Goal: Information Seeking & Learning: Learn about a topic

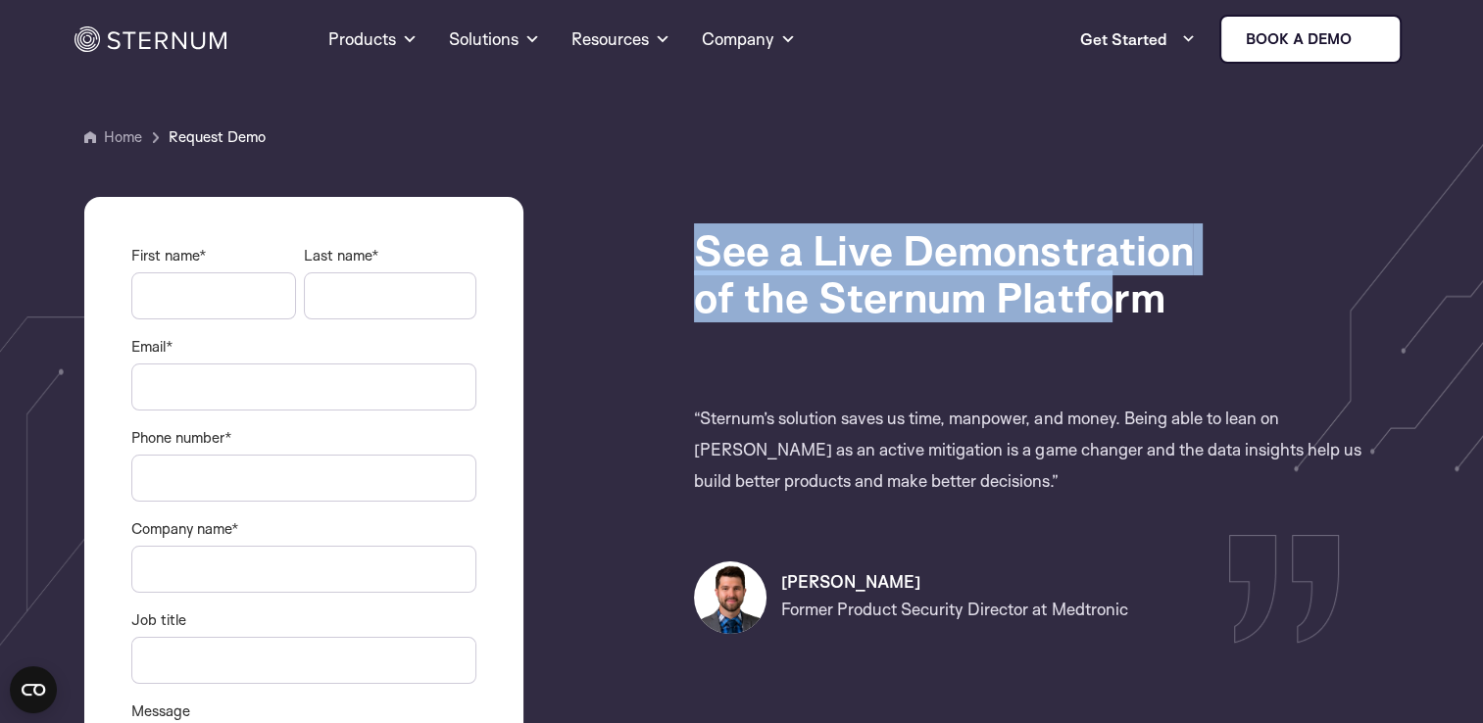
drag, startPoint x: 706, startPoint y: 246, endPoint x: 1101, endPoint y: 282, distance: 396.7
click at [1101, 282] on h1 "See a Live Demonstration of the Sternum Platform" at bounding box center [1041, 273] width 695 height 94
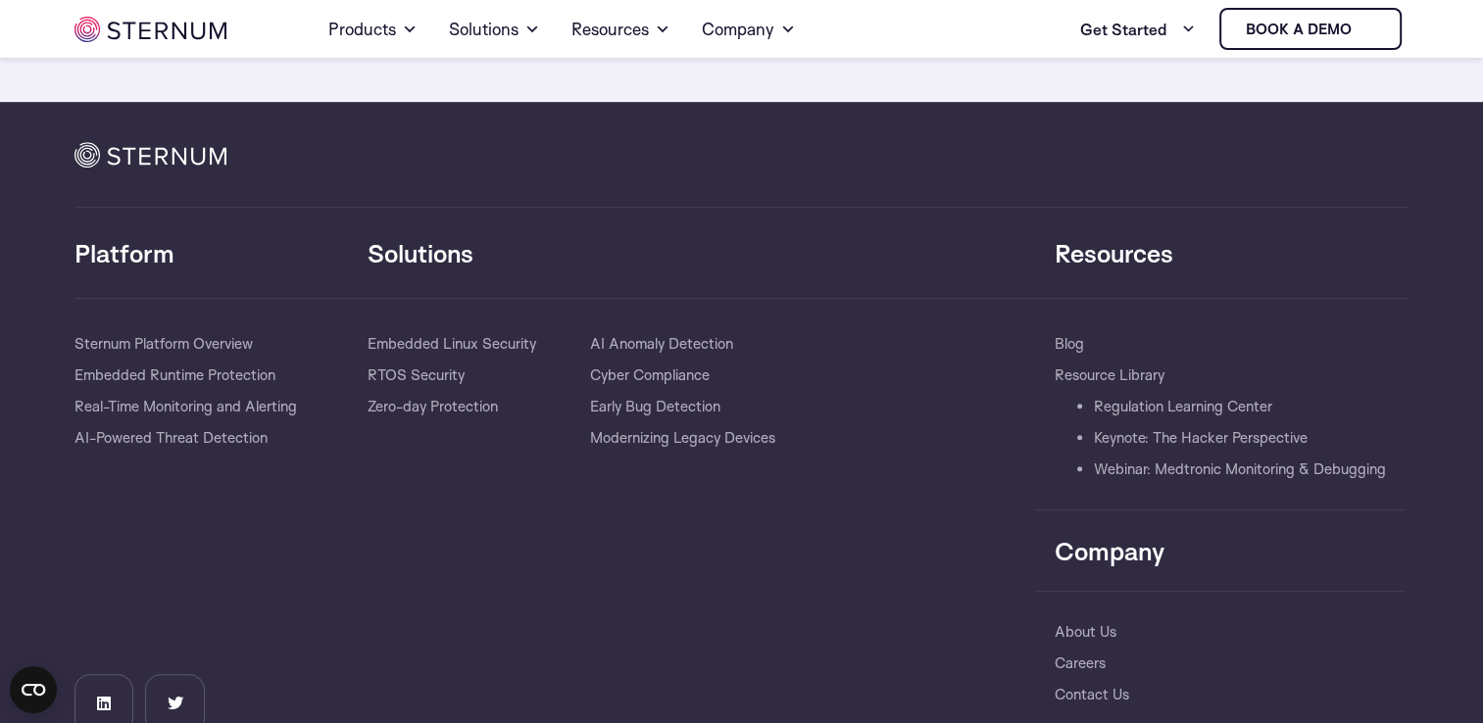
scroll to position [1208, 0]
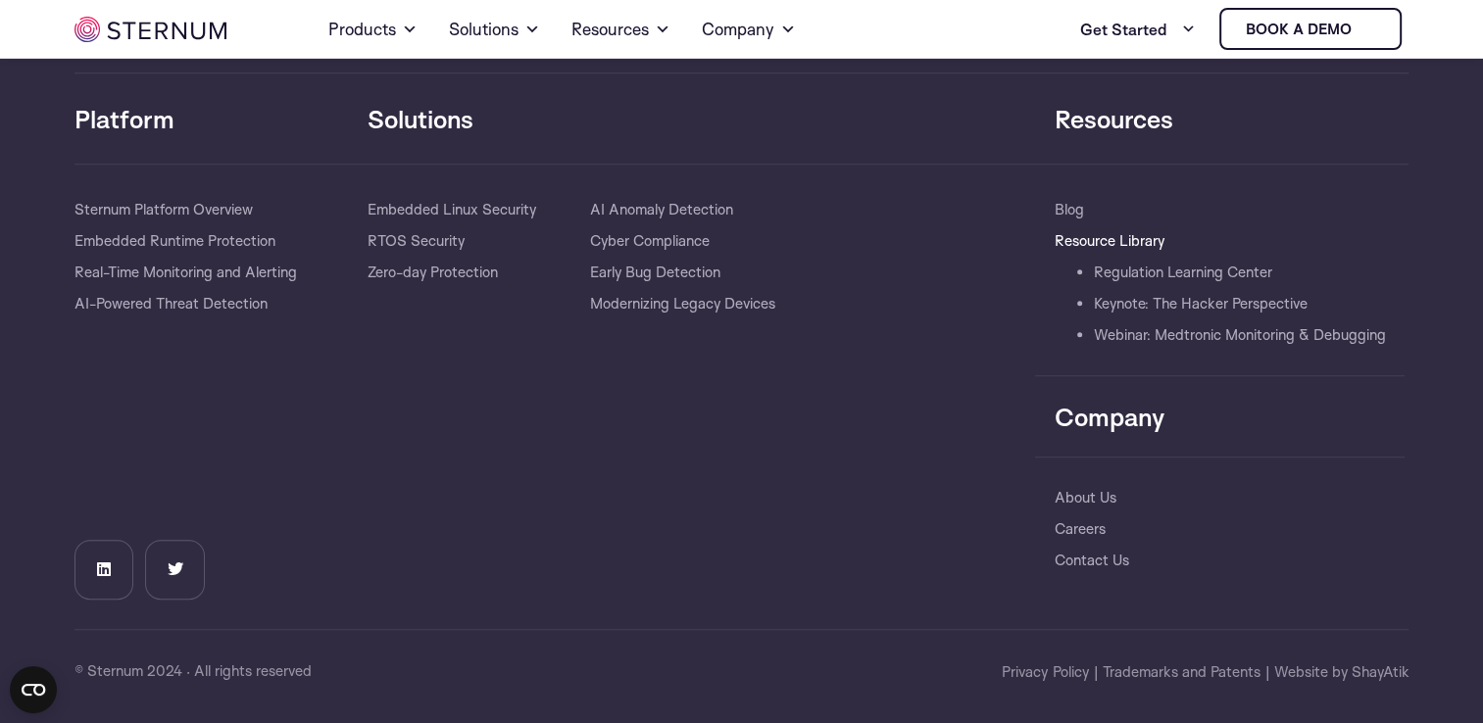
click at [1120, 229] on link "Resource Library" at bounding box center [1110, 240] width 110 height 31
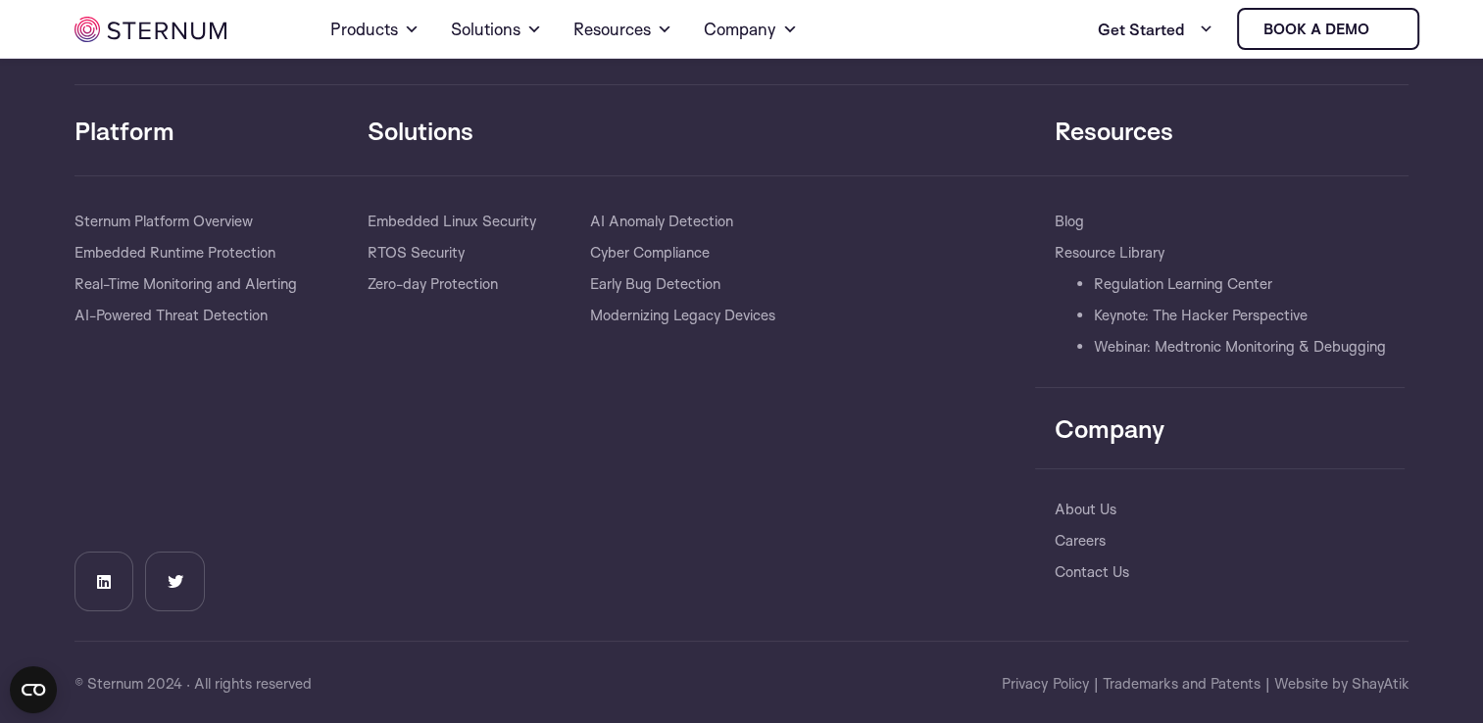
scroll to position [233, 0]
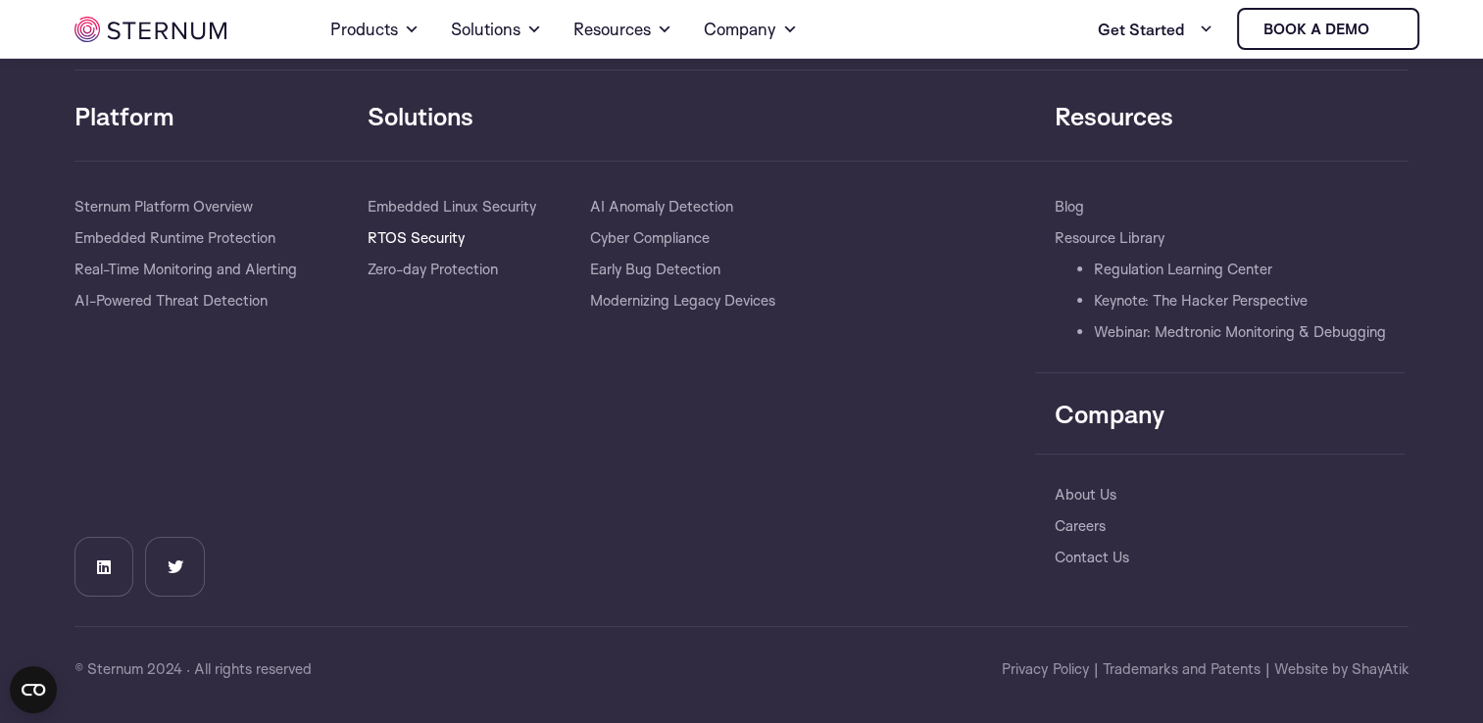
click at [421, 233] on link "RTOS Security" at bounding box center [416, 237] width 97 height 31
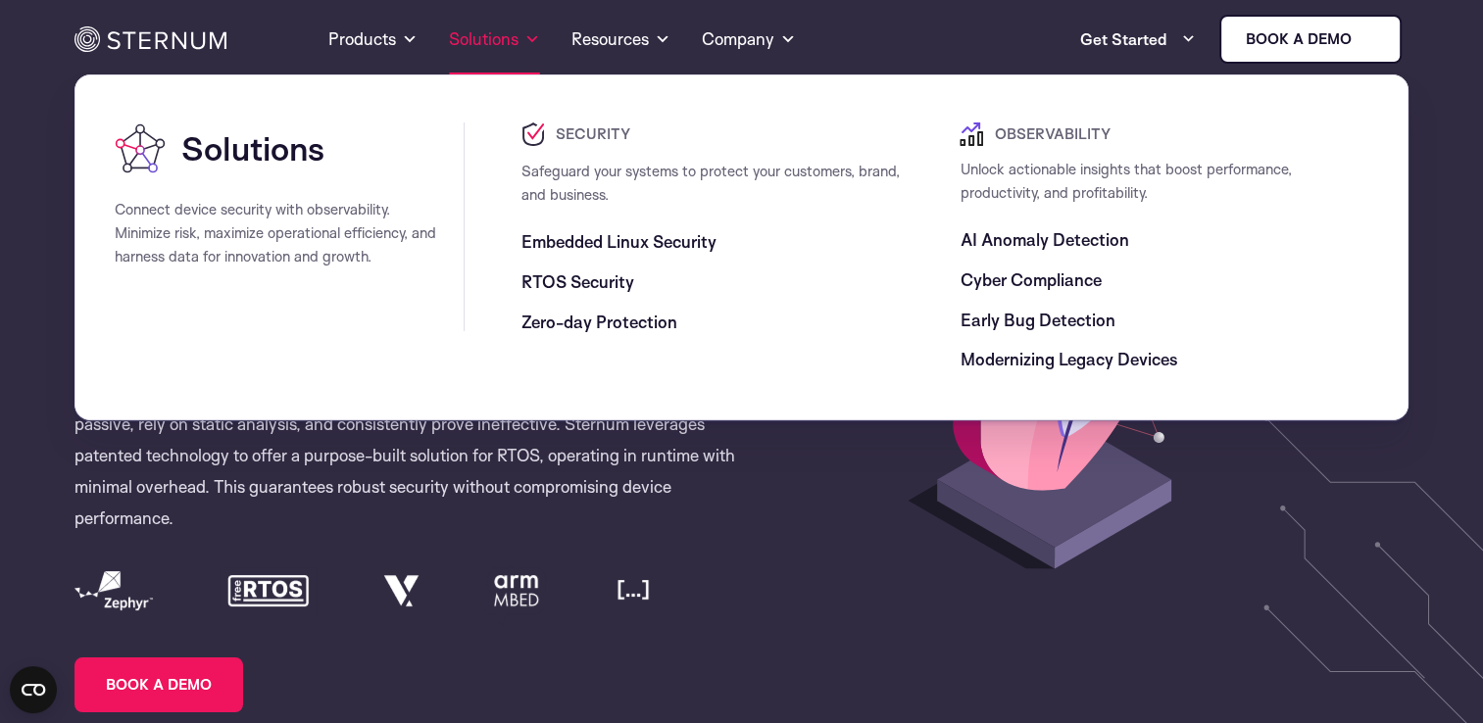
click at [517, 50] on link "Solutions" at bounding box center [494, 39] width 91 height 71
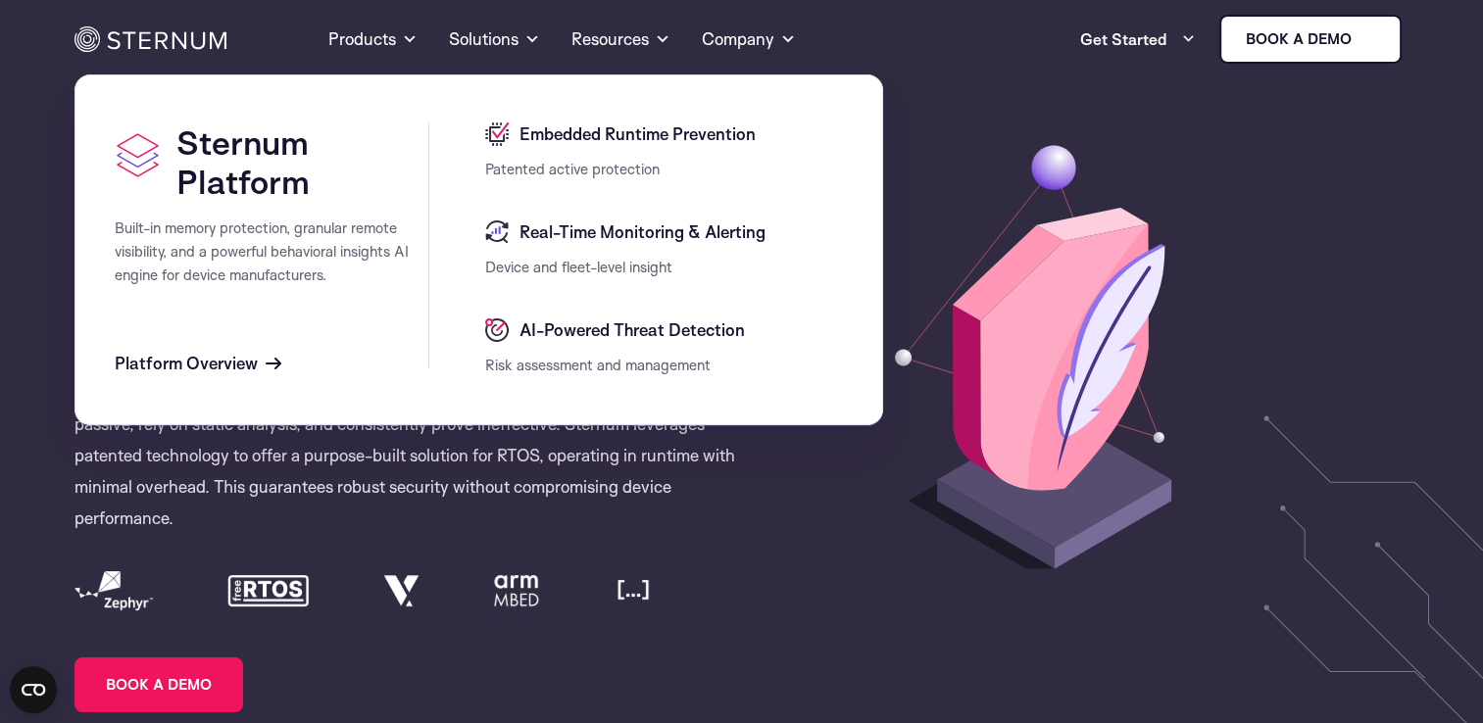
click at [223, 361] on span "Platform Overview" at bounding box center [186, 364] width 143 height 24
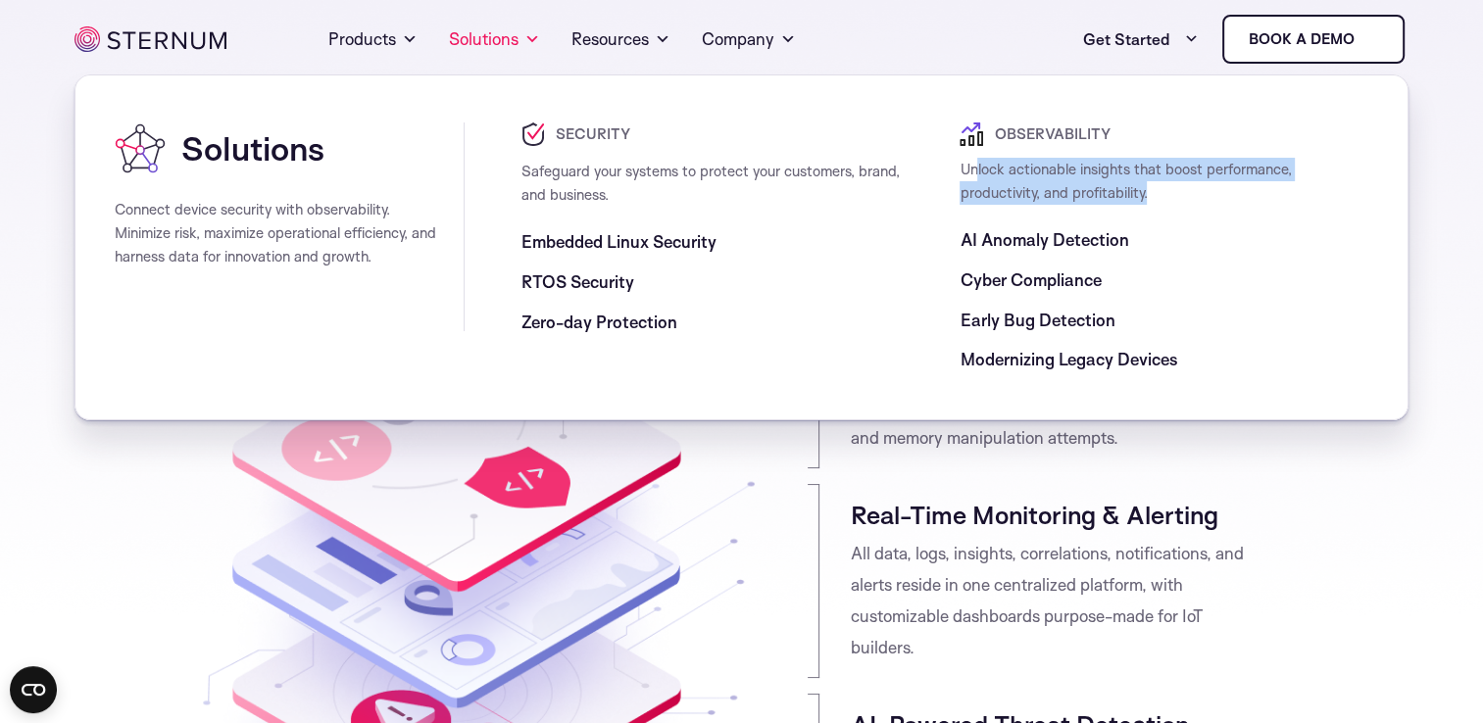
drag, startPoint x: 979, startPoint y: 180, endPoint x: 1251, endPoint y: 195, distance: 271.9
click at [1251, 195] on div "Unlock actionable insights that boost performance, productivity, and profitabil…" at bounding box center [1164, 181] width 409 height 47
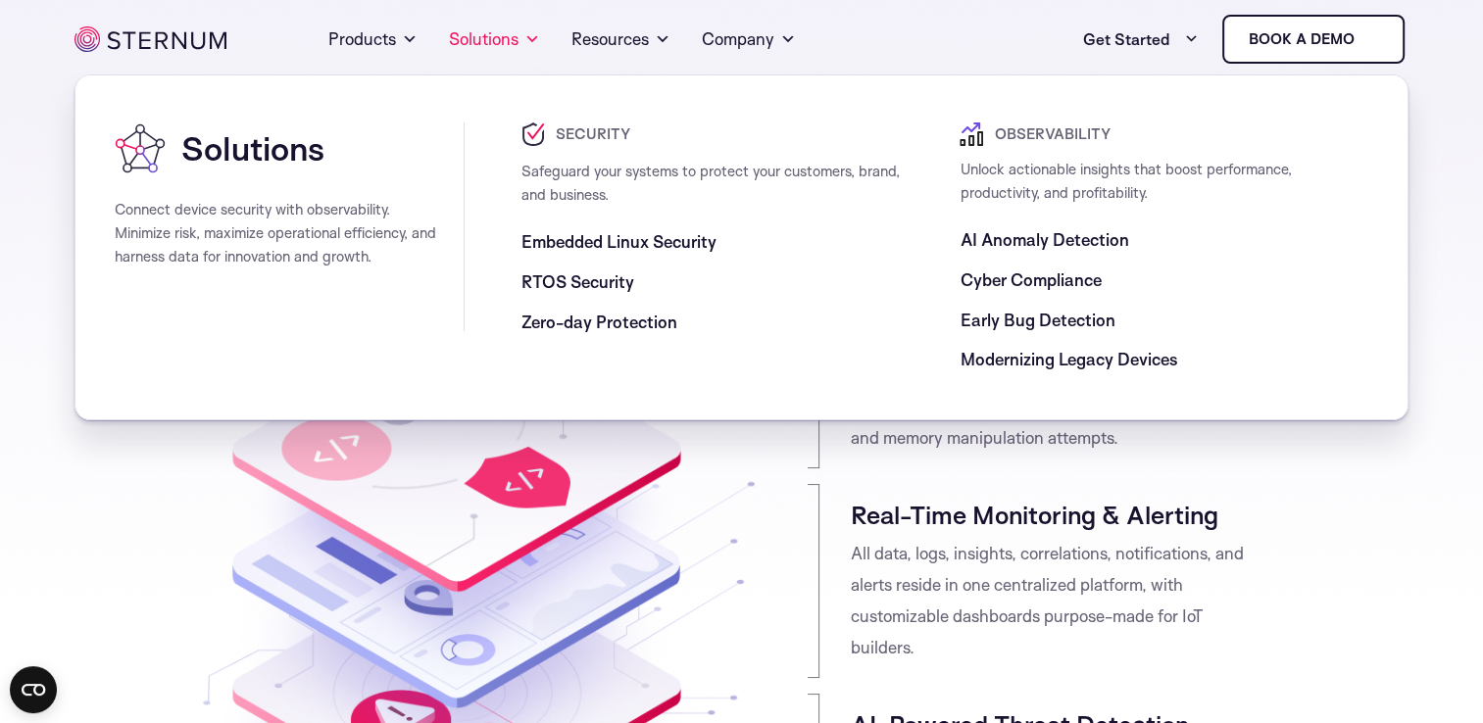
click at [1091, 326] on span "Early Bug Detection" at bounding box center [1037, 321] width 155 height 24
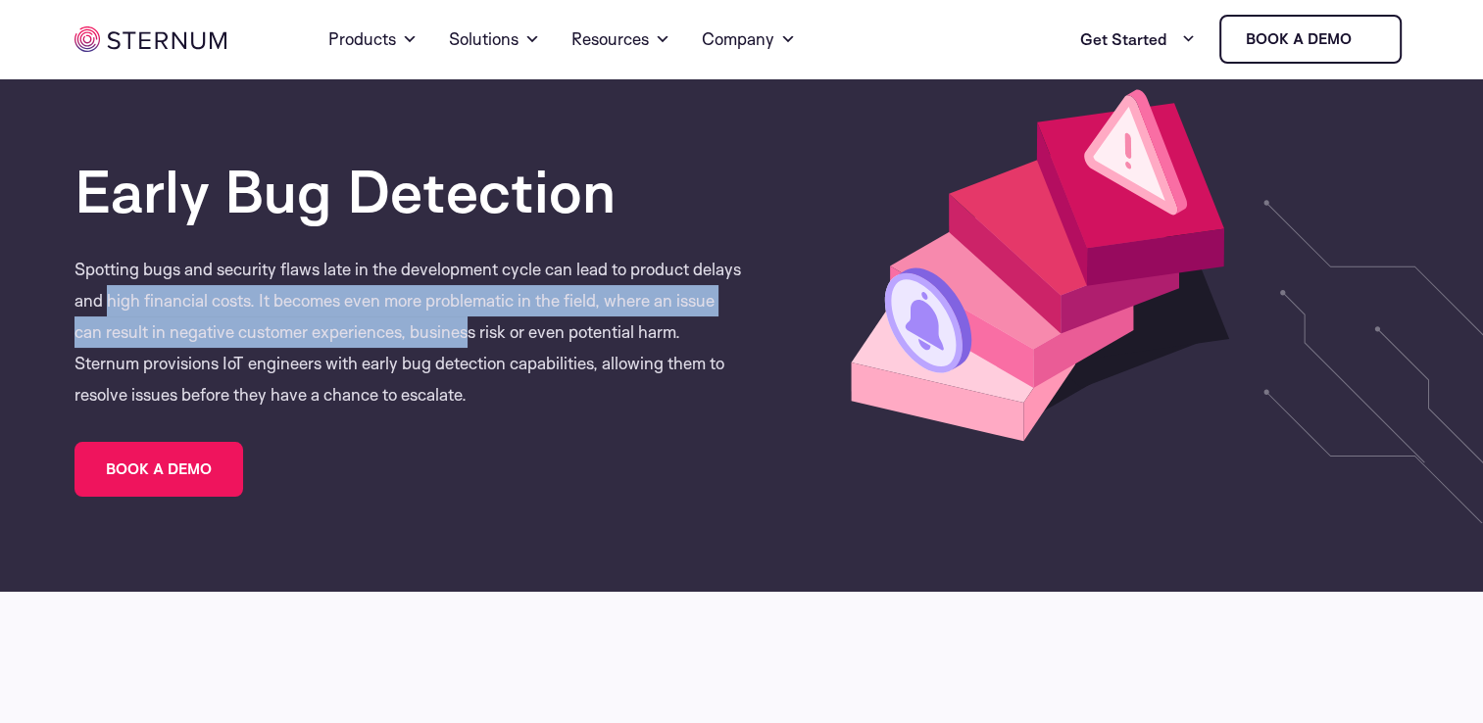
click at [509, 320] on p "Spotting bugs and security flaws late in the development cycle can lead to prod…" at bounding box center [407, 332] width 667 height 157
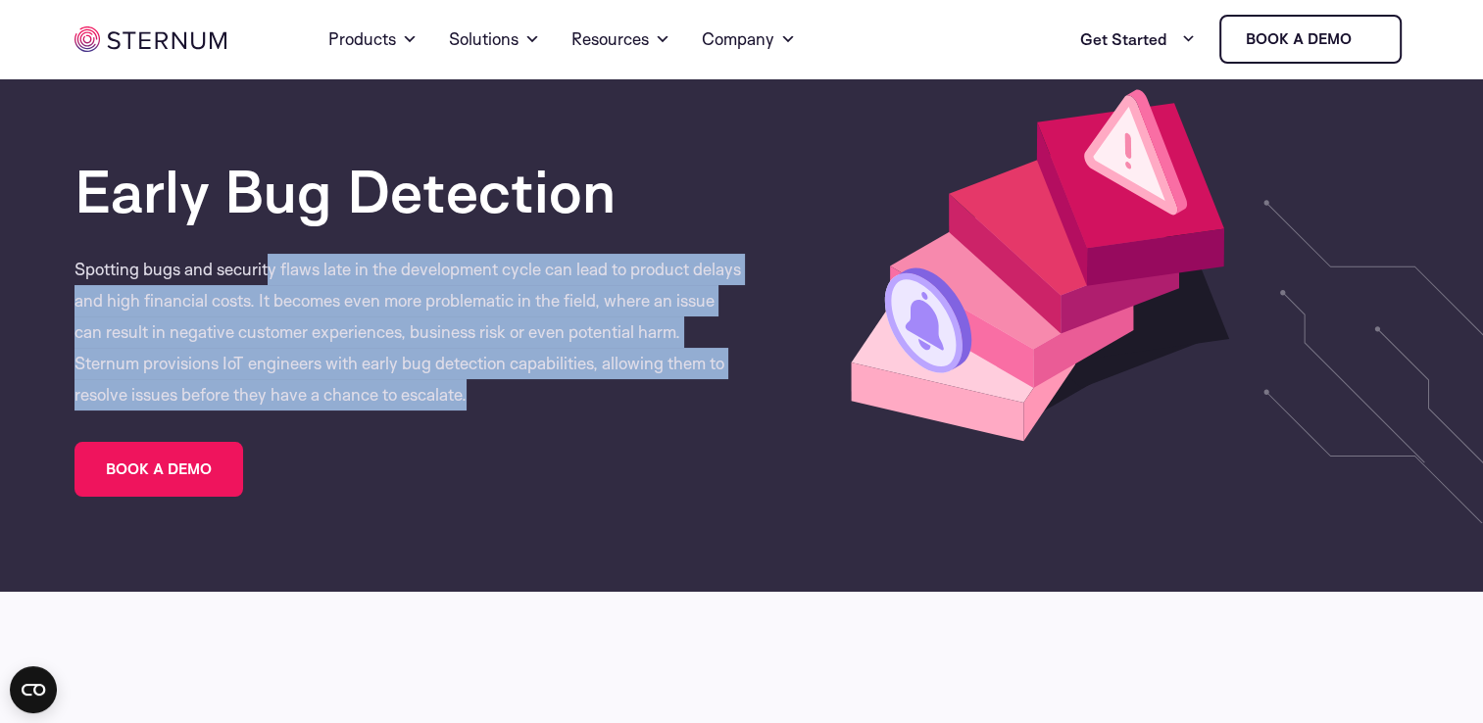
drag, startPoint x: 496, startPoint y: 405, endPoint x: 271, endPoint y: 271, distance: 262.4
click at [271, 271] on p "Spotting bugs and security flaws late in the development cycle can lead to prod…" at bounding box center [407, 332] width 667 height 157
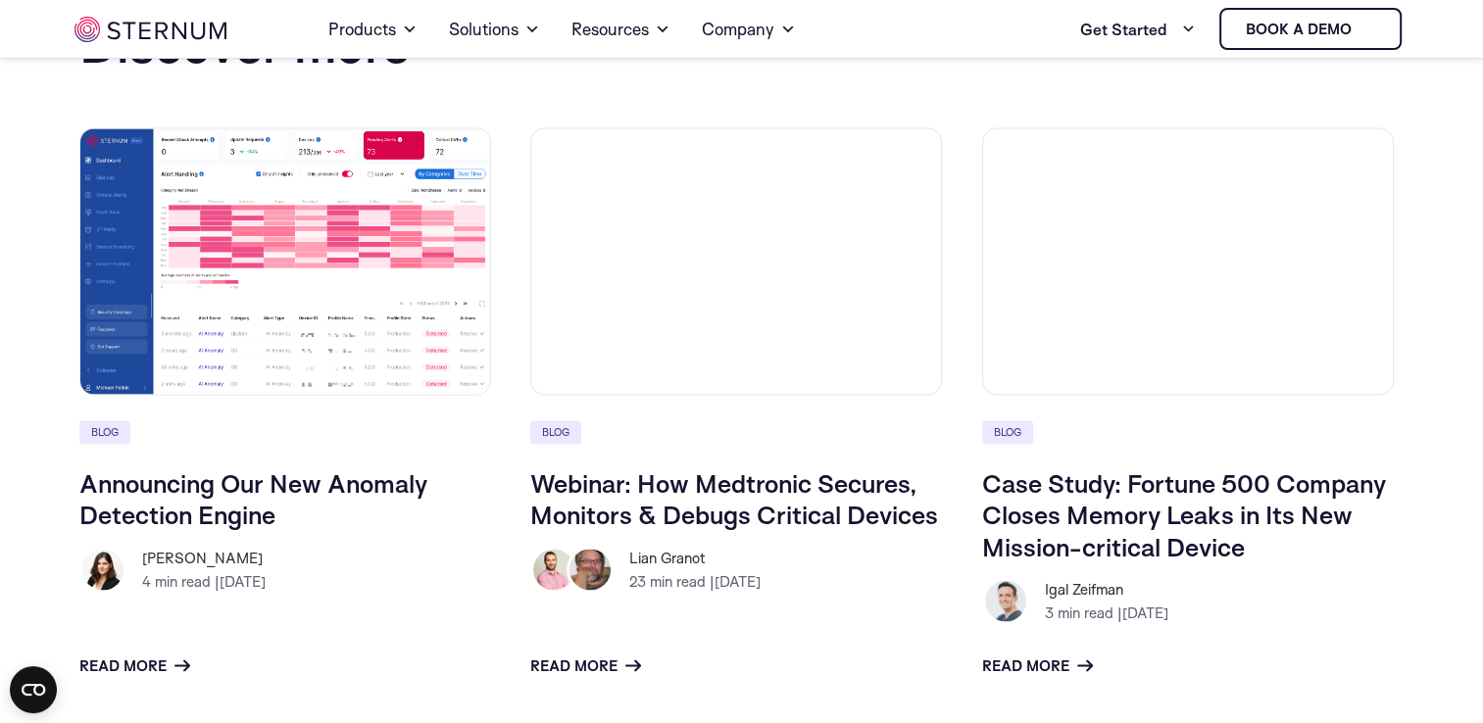
scroll to position [3160, 0]
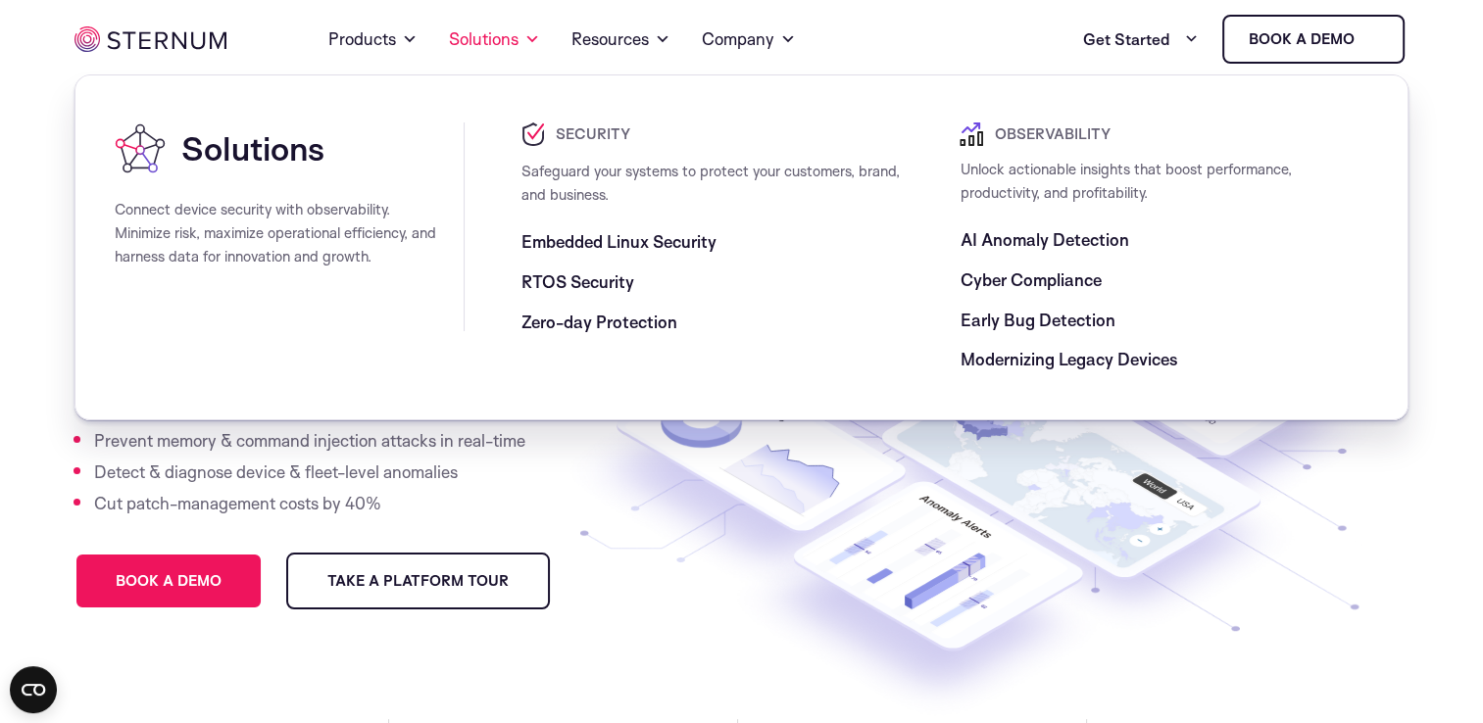
click at [619, 320] on span "Zero-day Protection" at bounding box center [599, 323] width 156 height 24
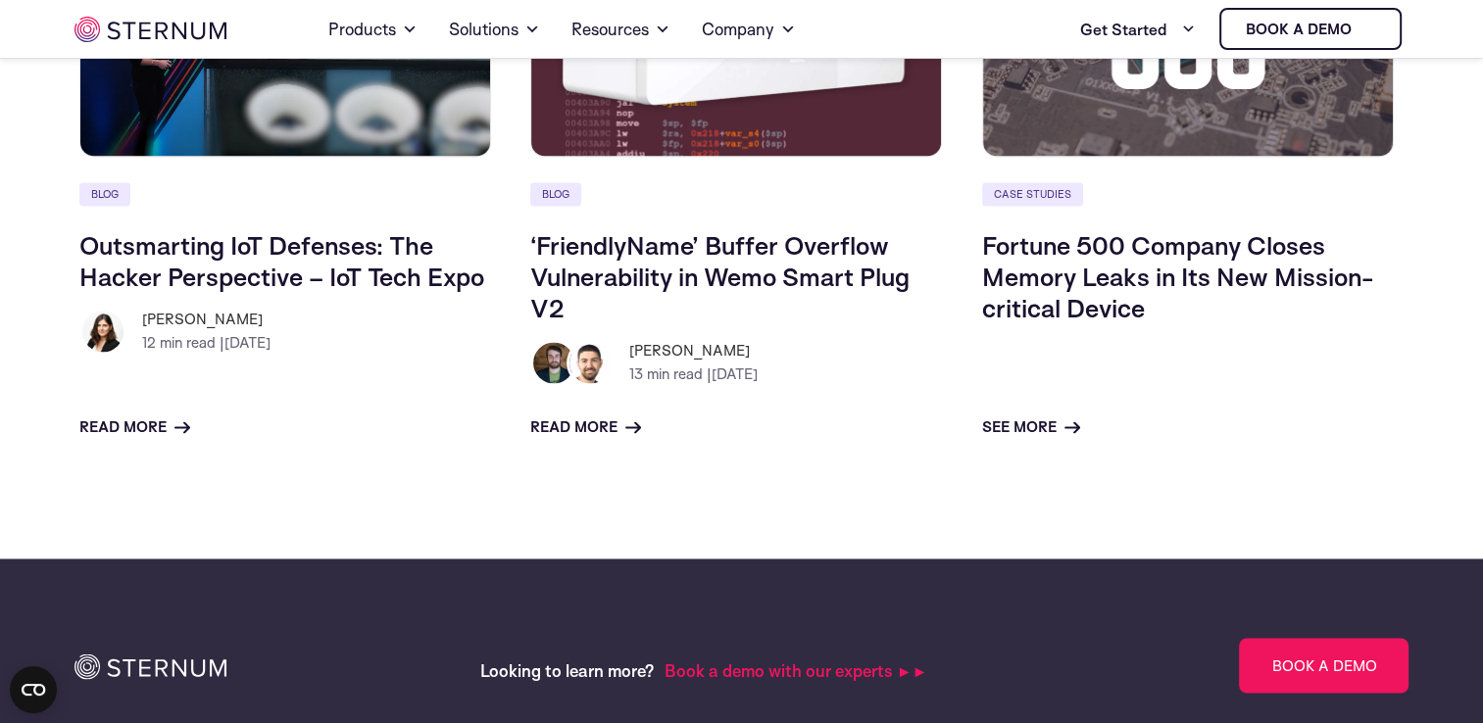
scroll to position [3191, 0]
